Goal: Check status: Check status

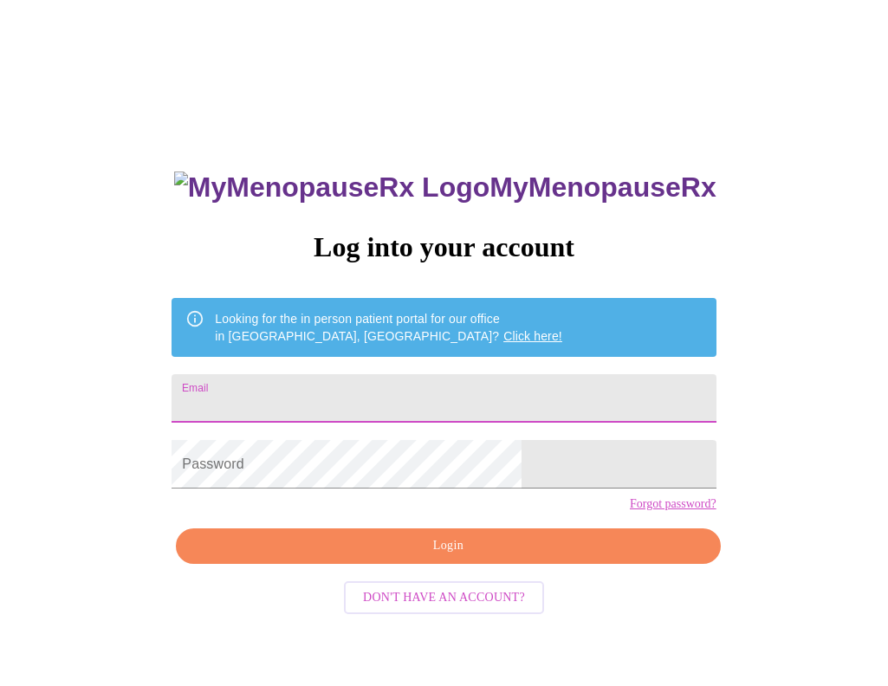
click at [318, 388] on input "Email" at bounding box center [443, 398] width 544 height 49
click at [321, 398] on input "Email" at bounding box center [443, 398] width 544 height 49
type input "[EMAIL_ADDRESS][DOMAIN_NAME]"
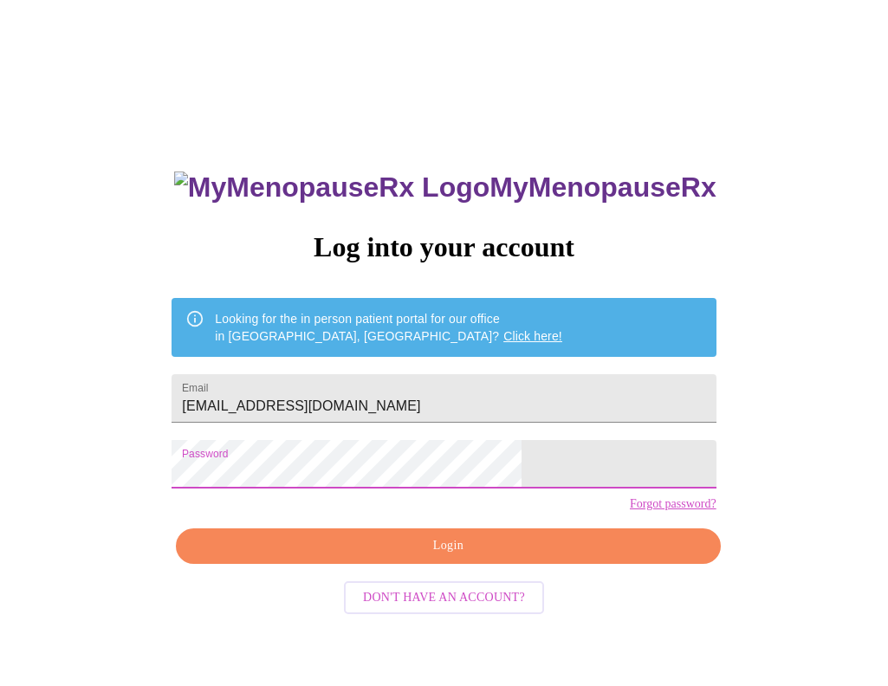
click at [437, 557] on span "Login" at bounding box center [448, 546] width 504 height 22
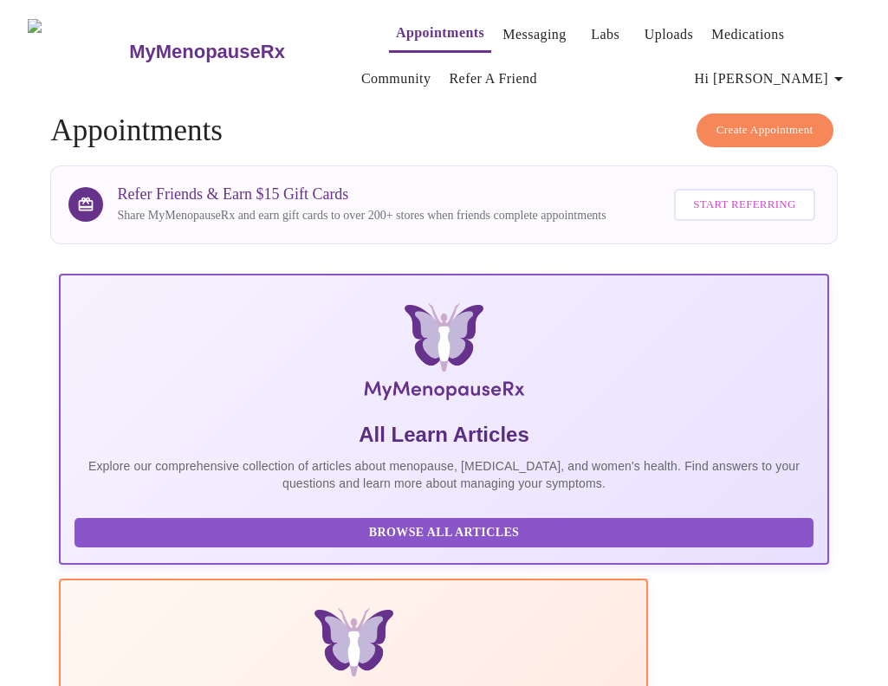
click at [591, 27] on link "Labs" at bounding box center [605, 35] width 29 height 24
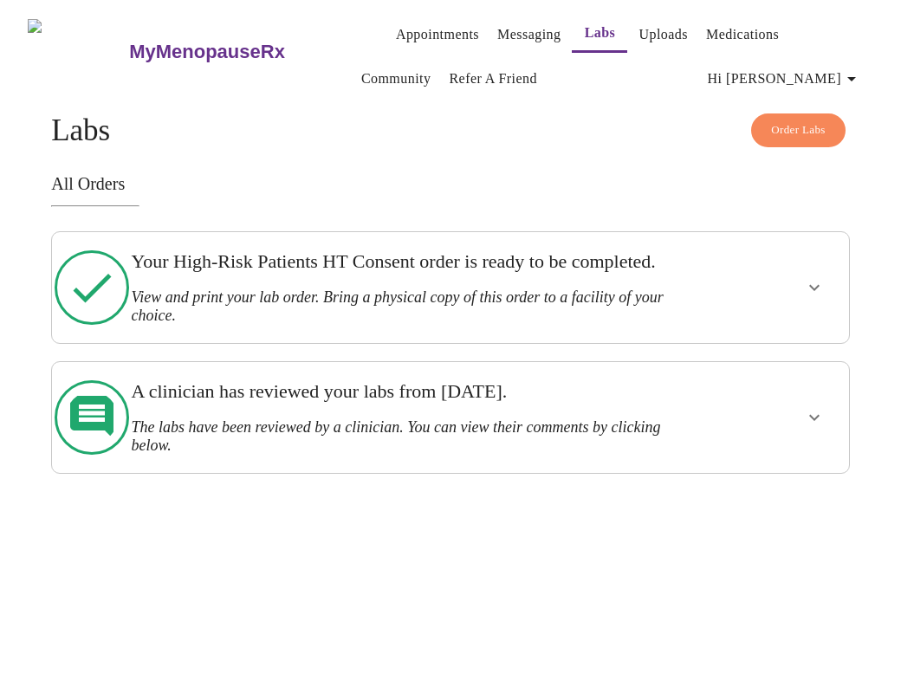
click at [819, 291] on icon "show more" at bounding box center [814, 288] width 10 height 6
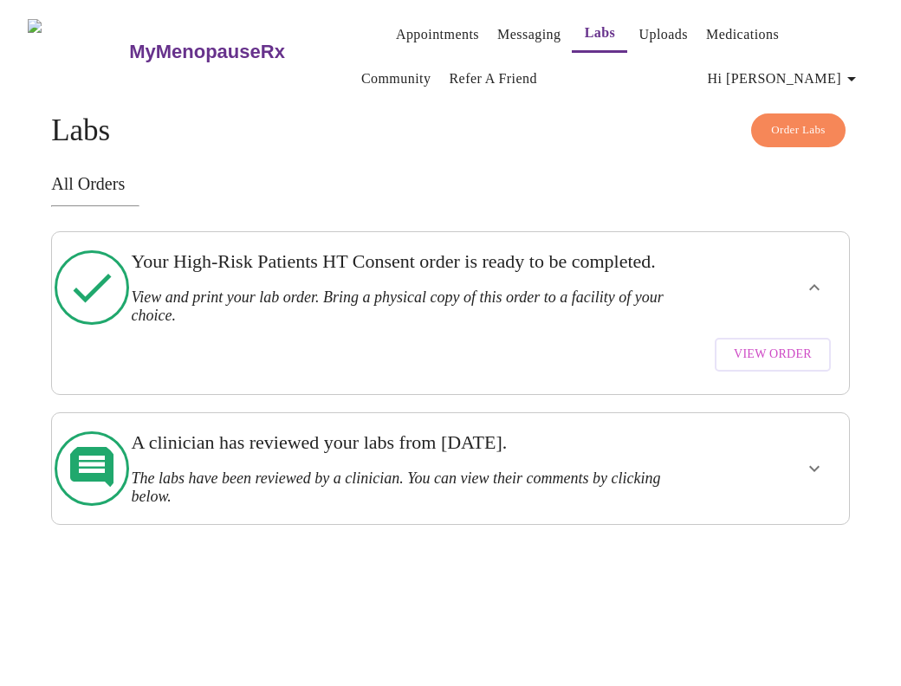
click at [797, 364] on span "View Order" at bounding box center [773, 355] width 78 height 22
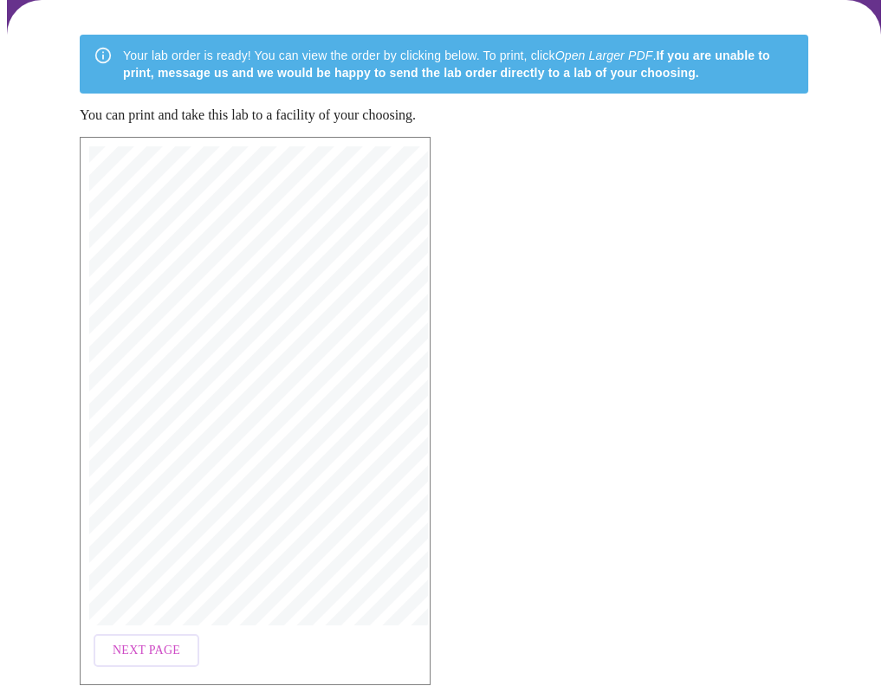
scroll to position [173, 0]
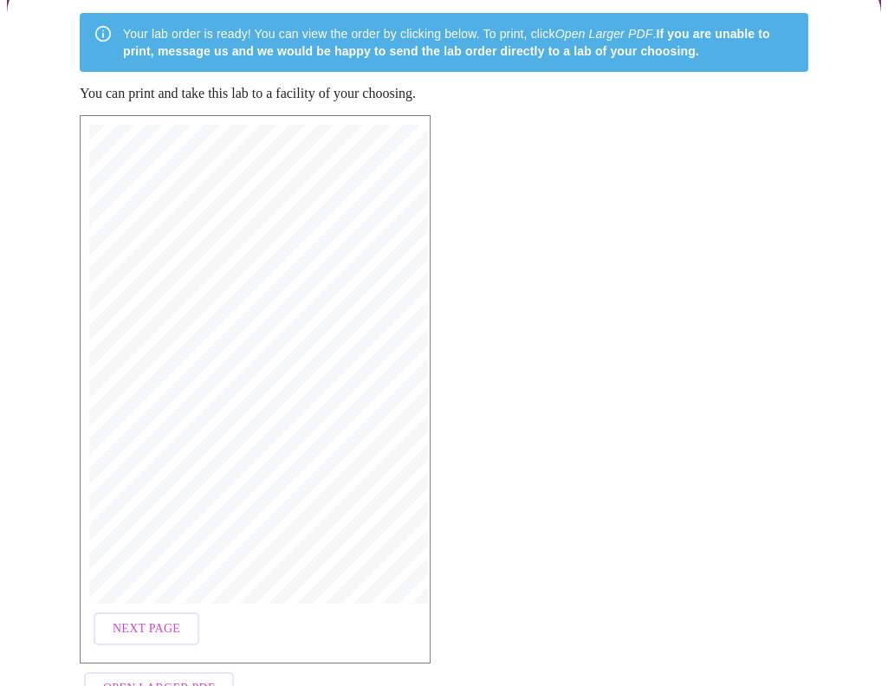
click at [309, 354] on span "History of [MEDICAL_DATA], [MEDICAL_DATA], [MEDICAL_DATA]" at bounding box center [189, 358] width 242 height 8
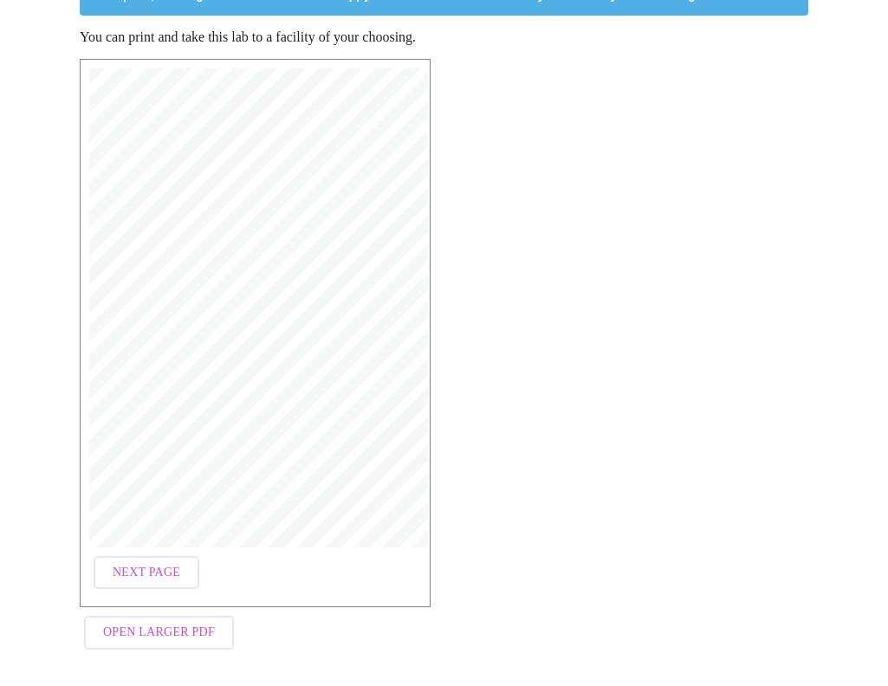
click at [148, 623] on span "Open Larger PDF" at bounding box center [159, 633] width 112 height 22
